Goal: Task Accomplishment & Management: Manage account settings

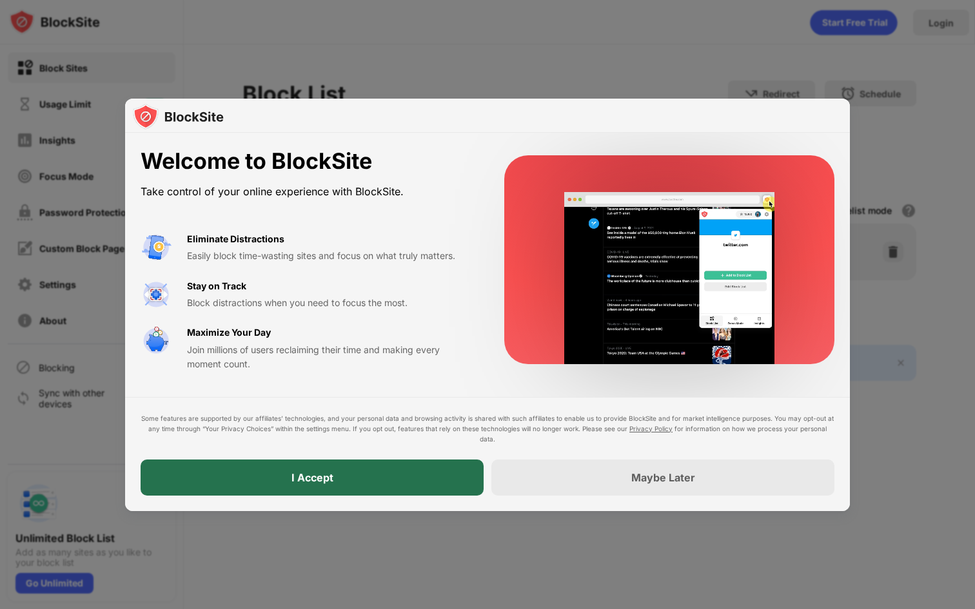
click at [387, 480] on div "I Accept" at bounding box center [312, 478] width 343 height 36
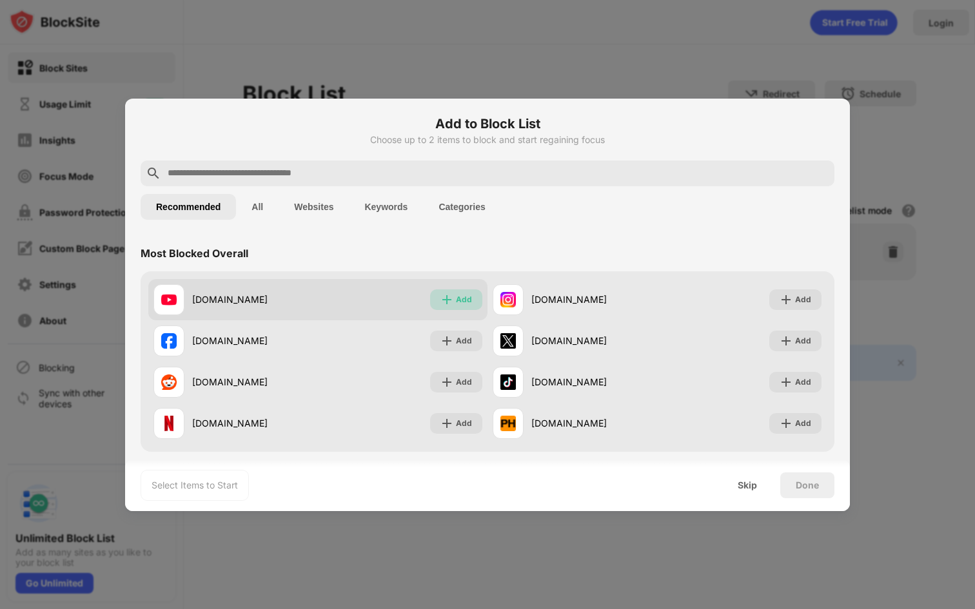
click at [447, 291] on div "Add" at bounding box center [456, 300] width 52 height 21
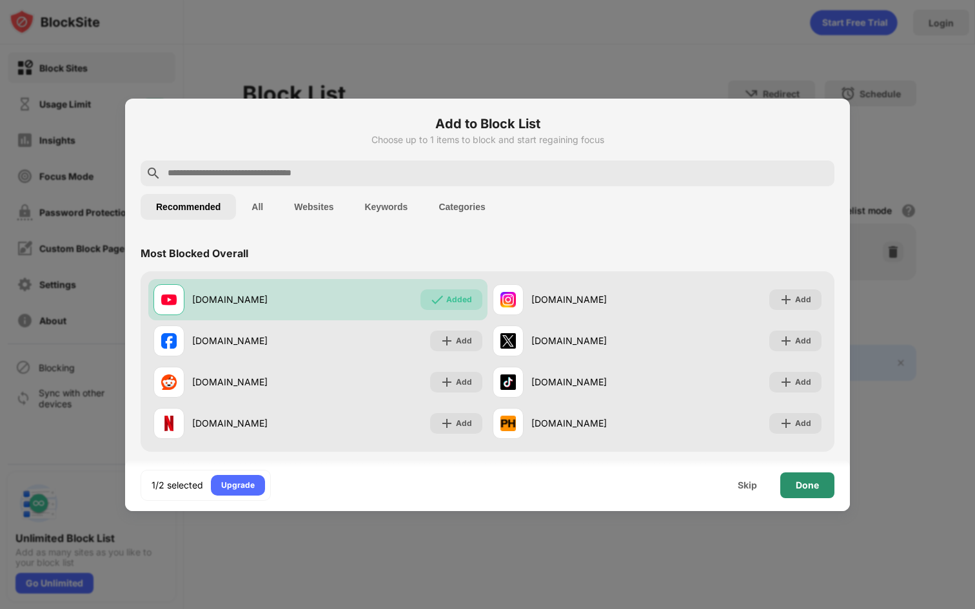
click at [805, 482] on div "Done" at bounding box center [807, 485] width 23 height 10
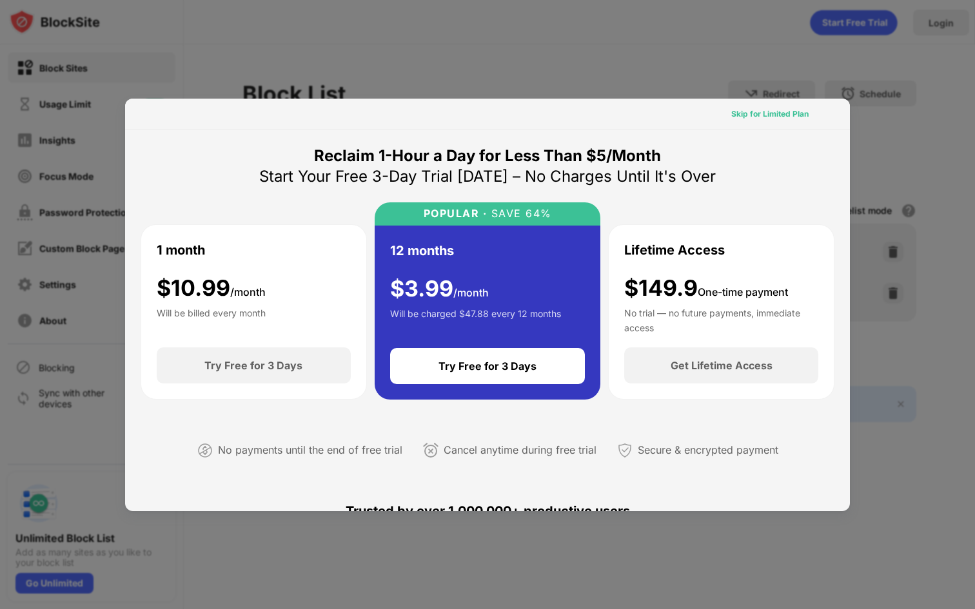
click at [772, 119] on div "Skip for Limited Plan" at bounding box center [769, 114] width 77 height 13
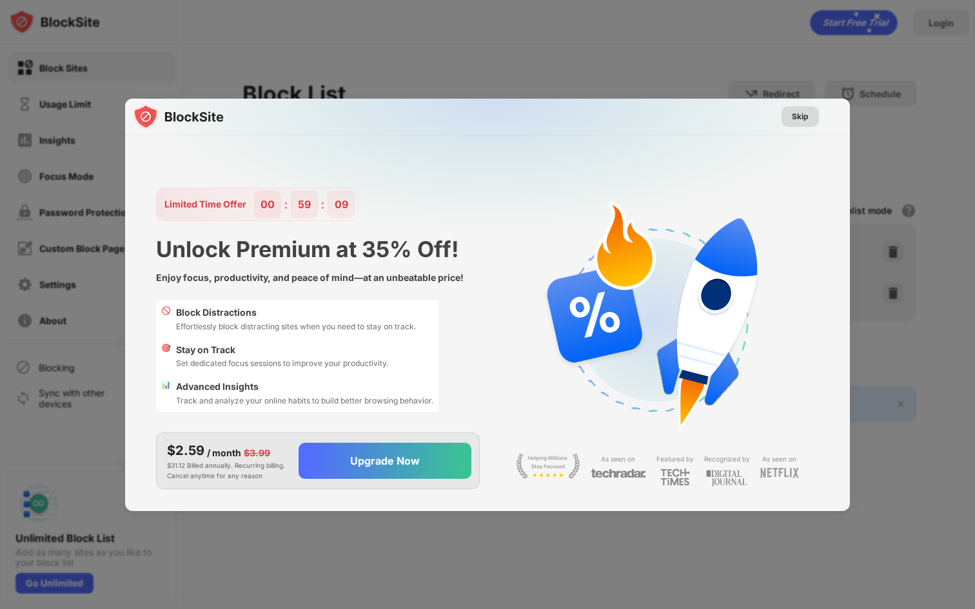
click at [795, 115] on div "Skip" at bounding box center [800, 116] width 17 height 13
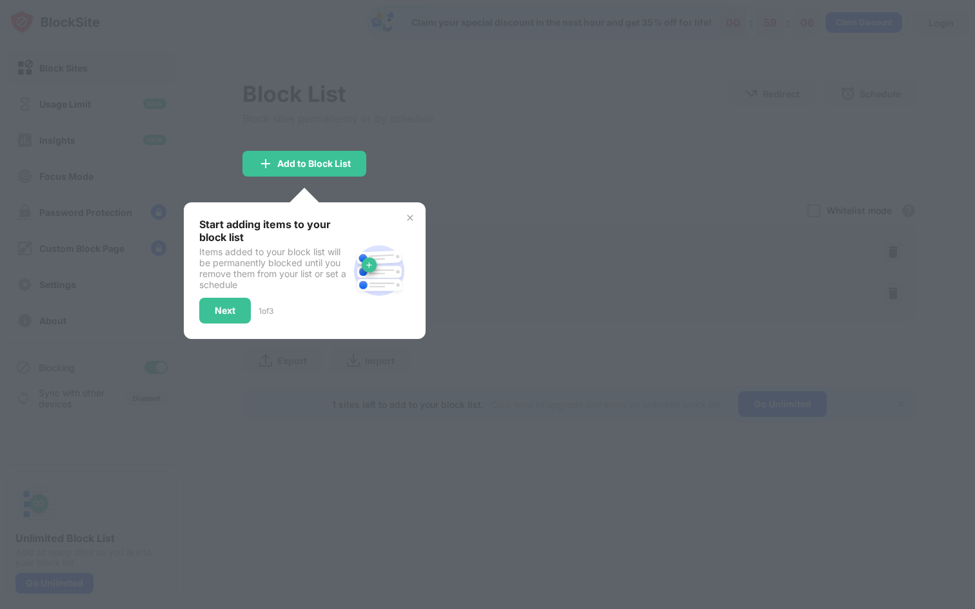
click at [404, 216] on div "Start adding items to your block list Items added to your block list will be pe…" at bounding box center [305, 270] width 242 height 137
click at [405, 216] on img at bounding box center [410, 218] width 10 height 10
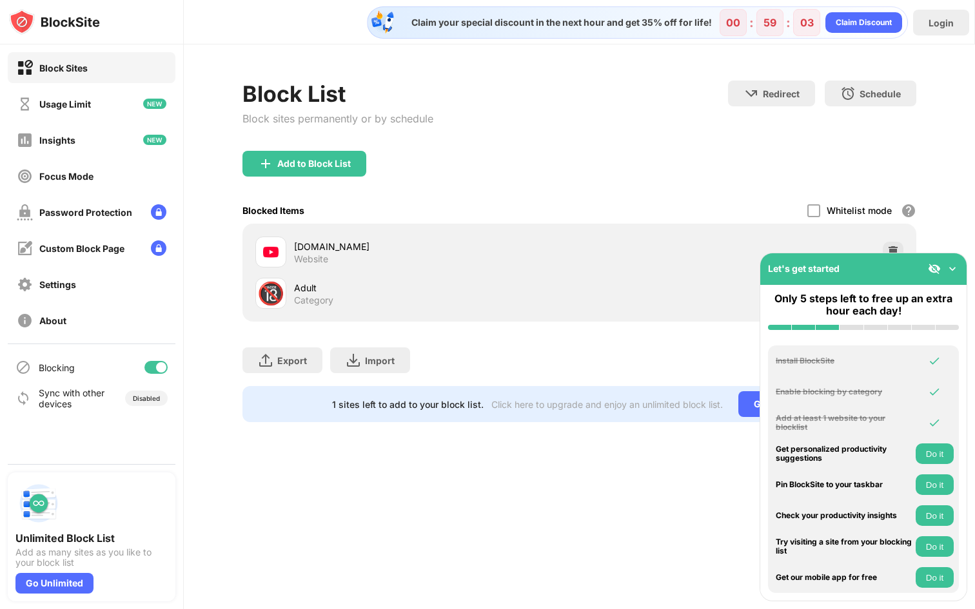
click at [955, 270] on img at bounding box center [952, 268] width 13 height 13
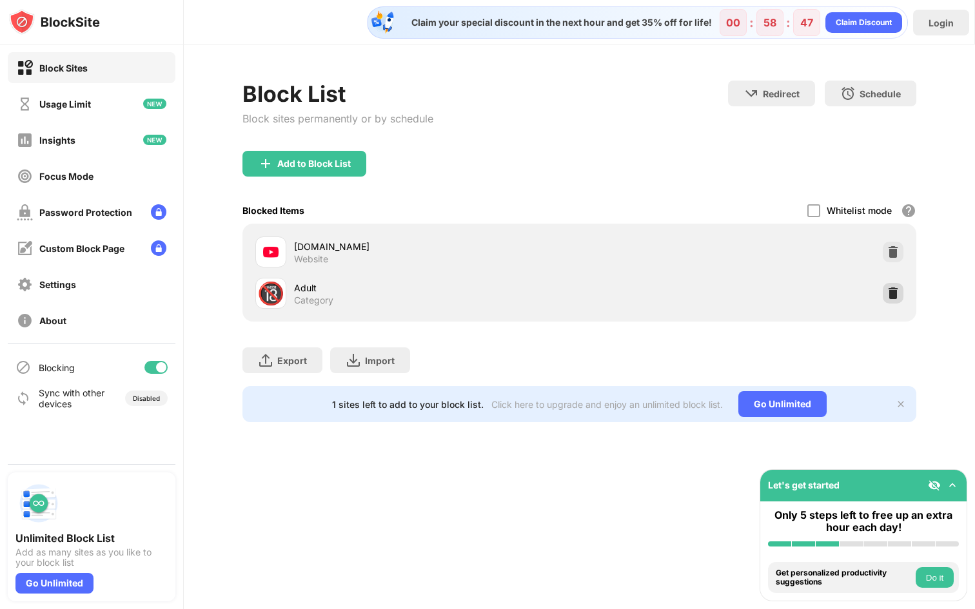
click at [896, 290] on img at bounding box center [893, 293] width 13 height 13
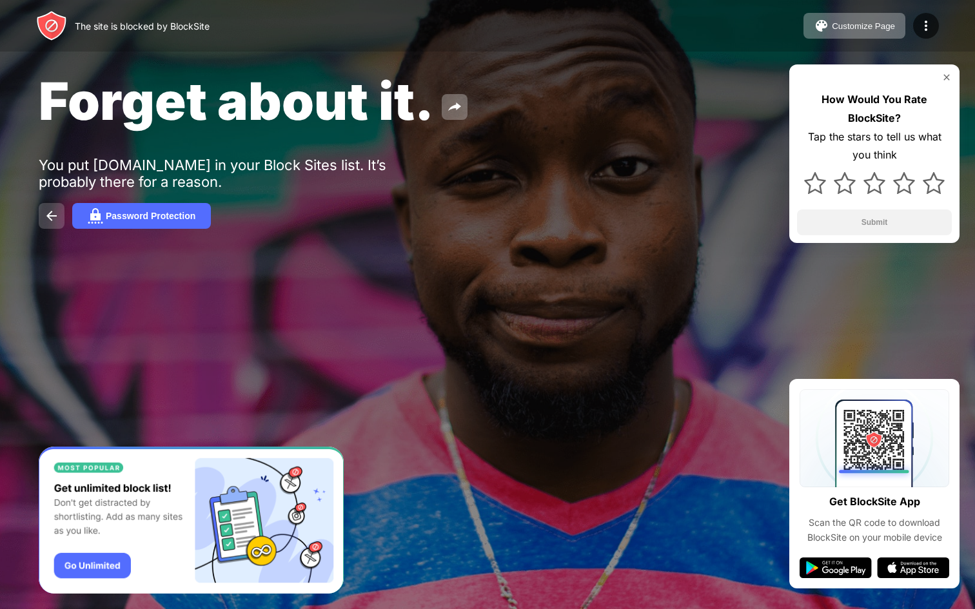
click at [48, 216] on img at bounding box center [51, 215] width 15 height 15
click at [40, 215] on button at bounding box center [52, 216] width 26 height 26
click at [52, 219] on img at bounding box center [51, 215] width 15 height 15
click at [125, 219] on div "Password Protection" at bounding box center [151, 216] width 90 height 10
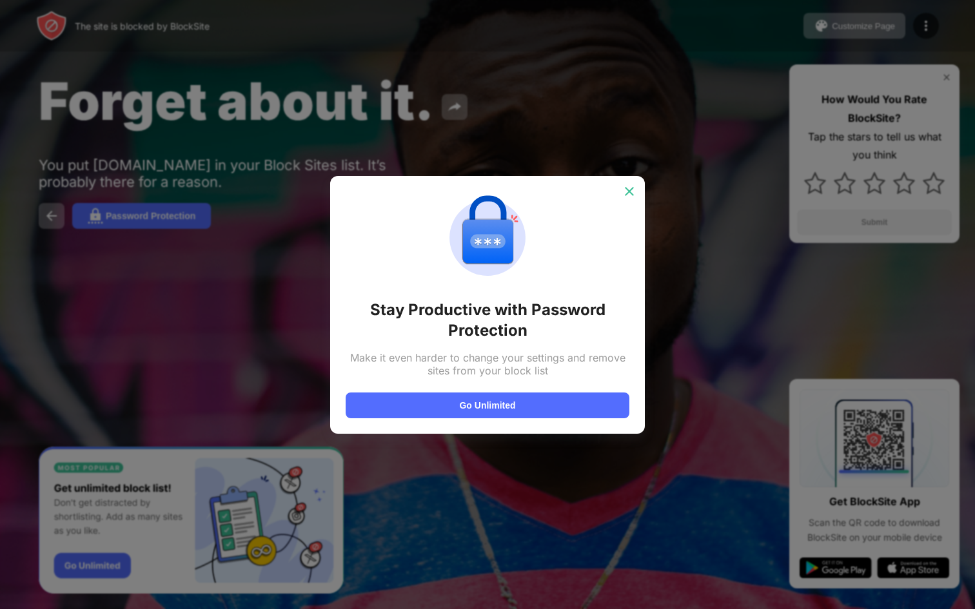
click at [620, 192] on div at bounding box center [629, 191] width 21 height 21
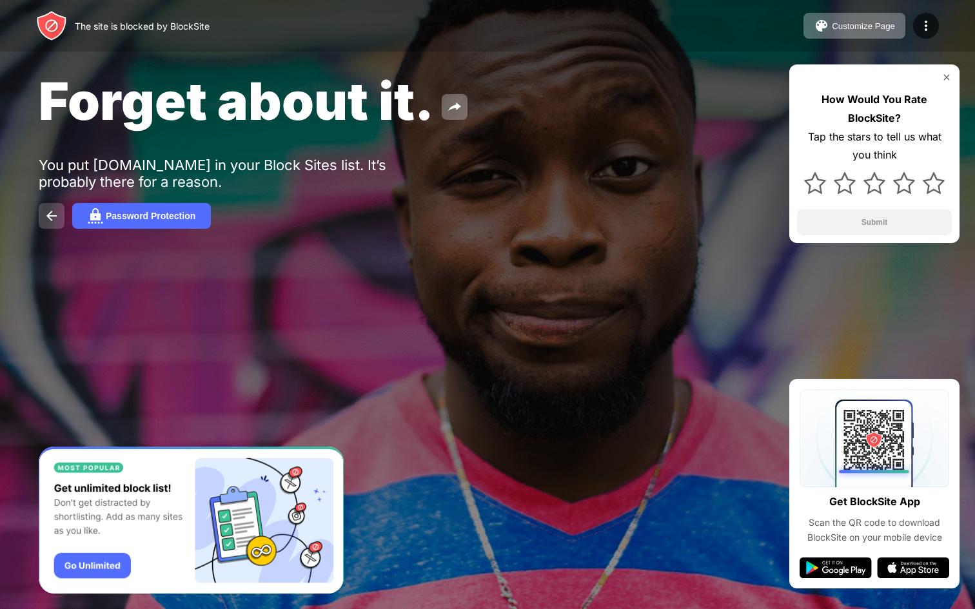
click at [58, 223] on img at bounding box center [51, 215] width 15 height 15
